Goal: Task Accomplishment & Management: Manage account settings

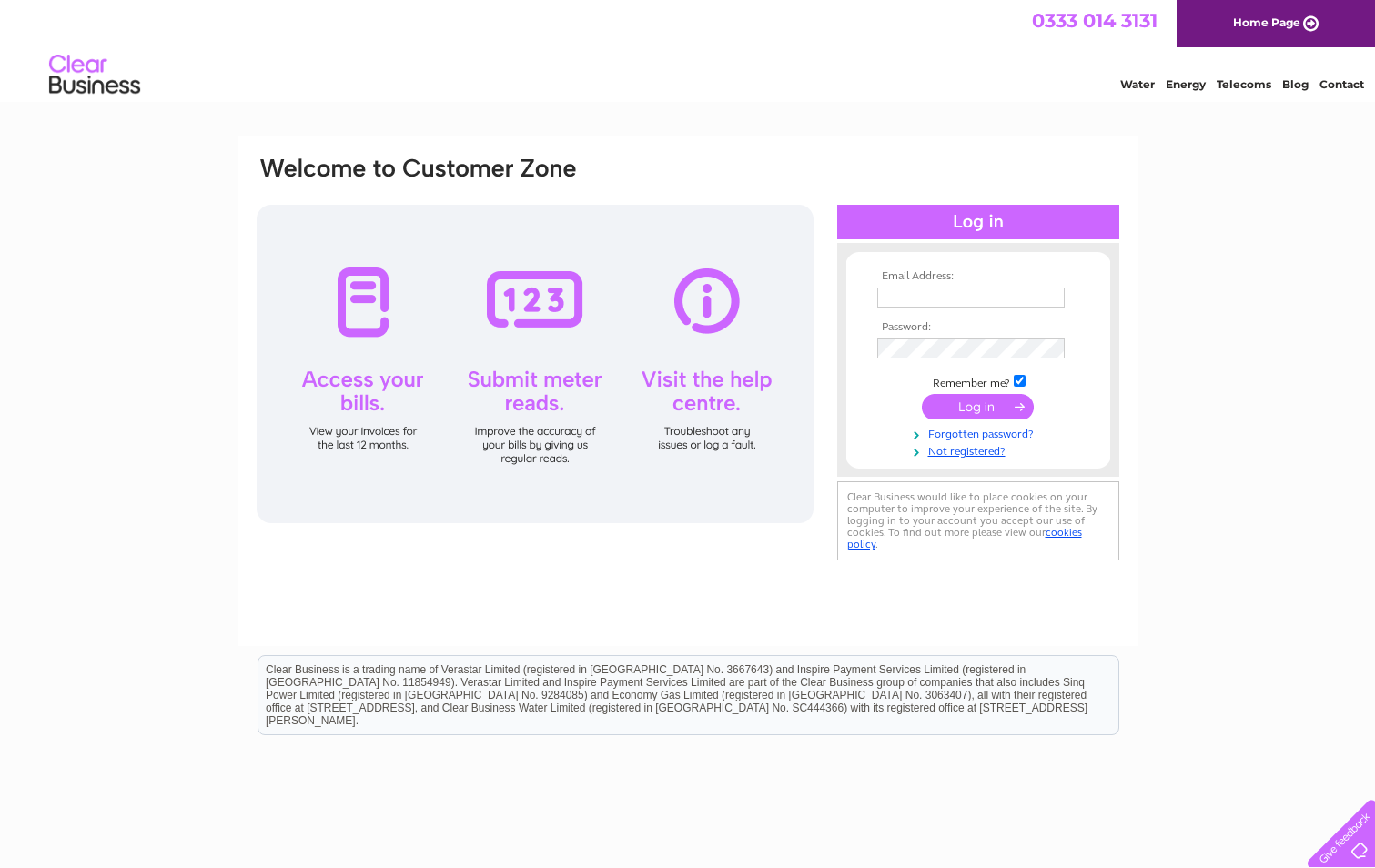
type input "elaine.deveney@nhs.net"
click at [995, 400] on input "submit" at bounding box center [978, 407] width 112 height 26
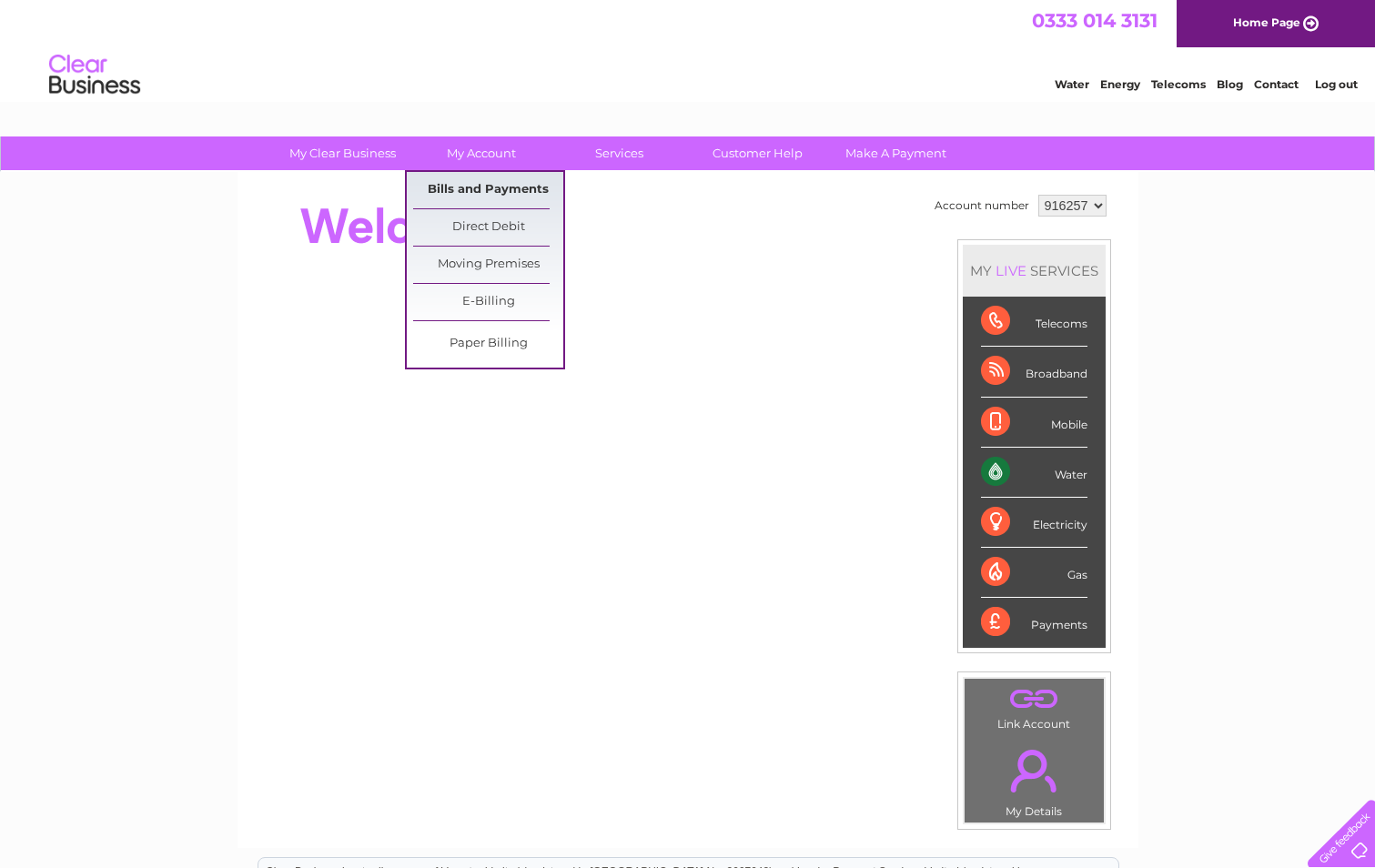
click at [478, 189] on link "Bills and Payments" at bounding box center [488, 190] width 150 height 37
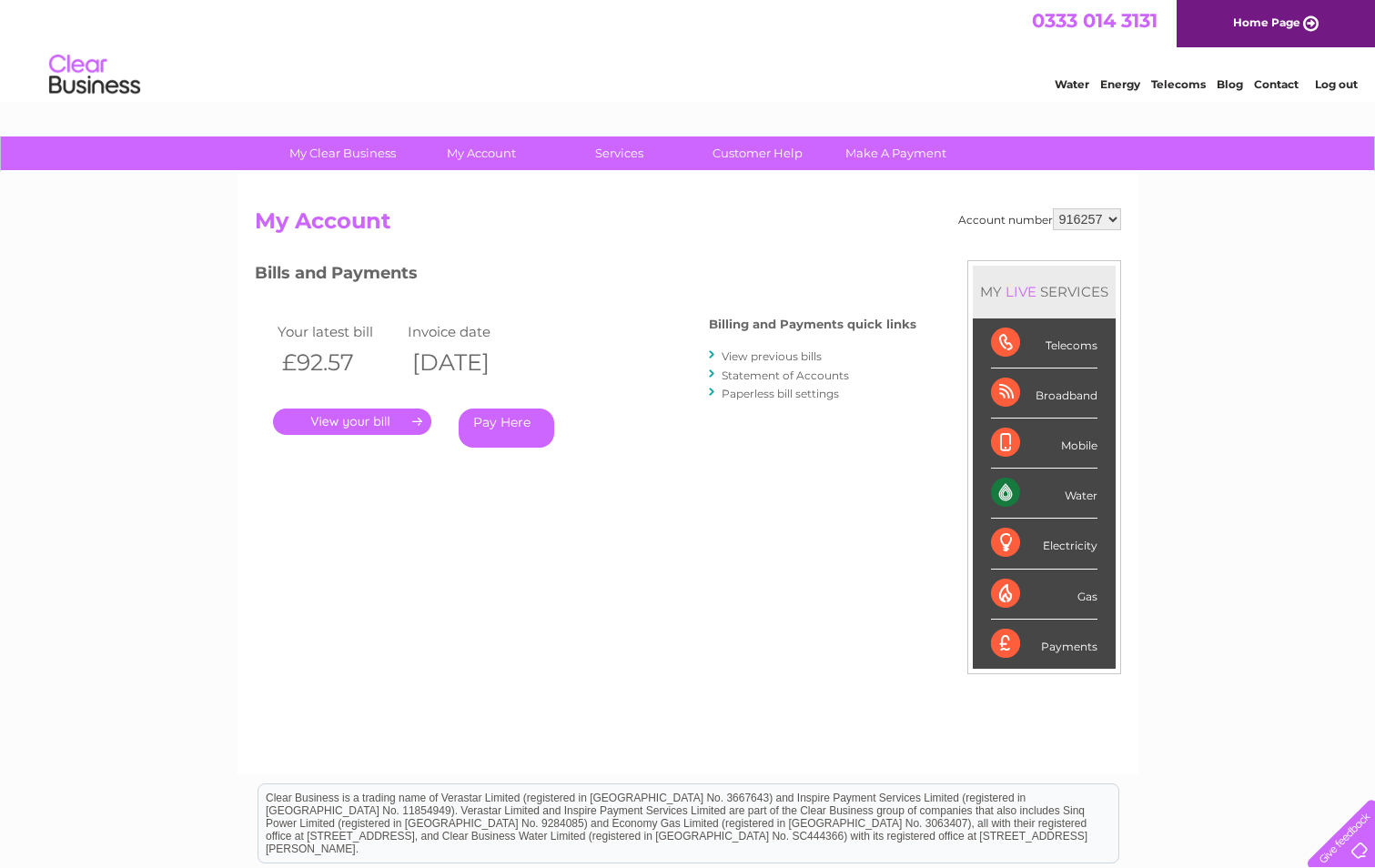
click at [1331, 77] on link "Log out" at bounding box center [1337, 84] width 42 height 13
